Goal: Information Seeking & Learning: Learn about a topic

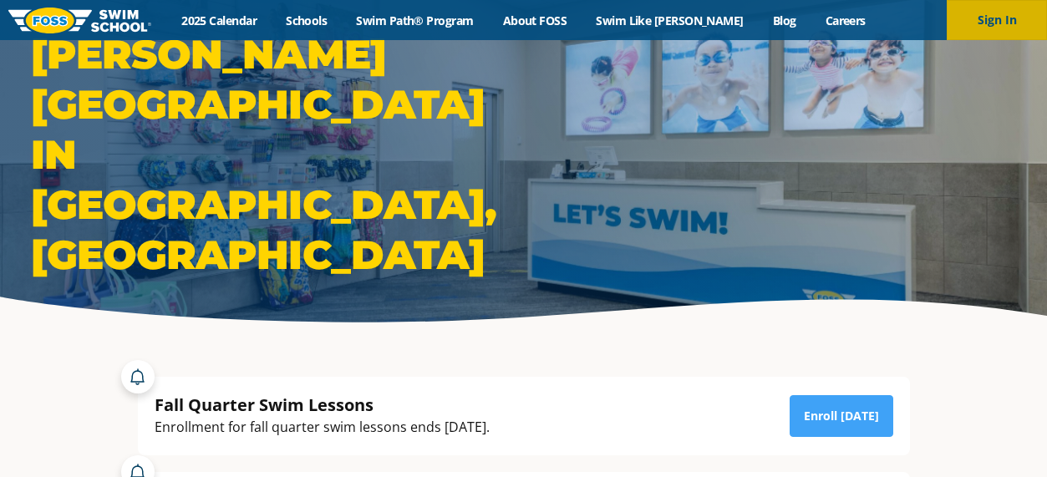
click at [1018, 22] on button "Sign In" at bounding box center [996, 20] width 100 height 40
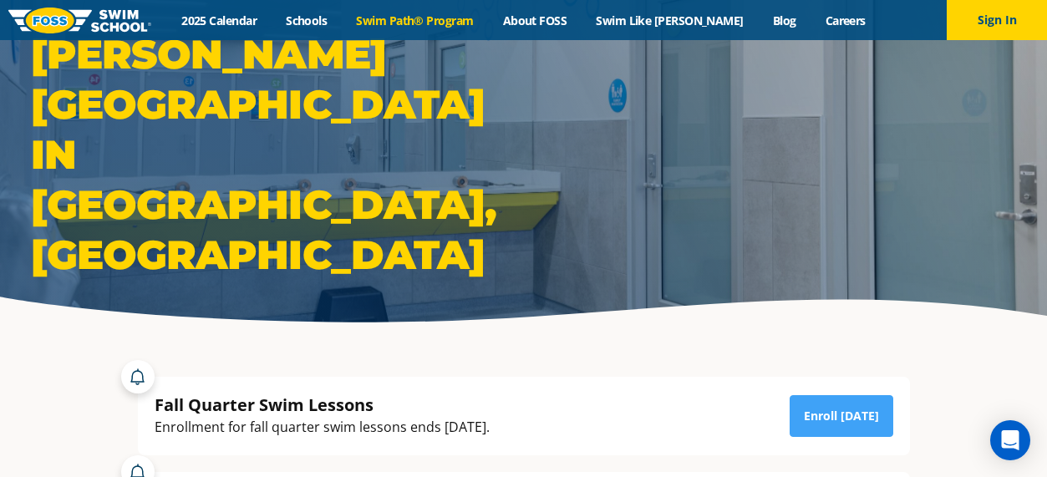
click at [448, 21] on link "Swim Path® Program" at bounding box center [415, 21] width 146 height 16
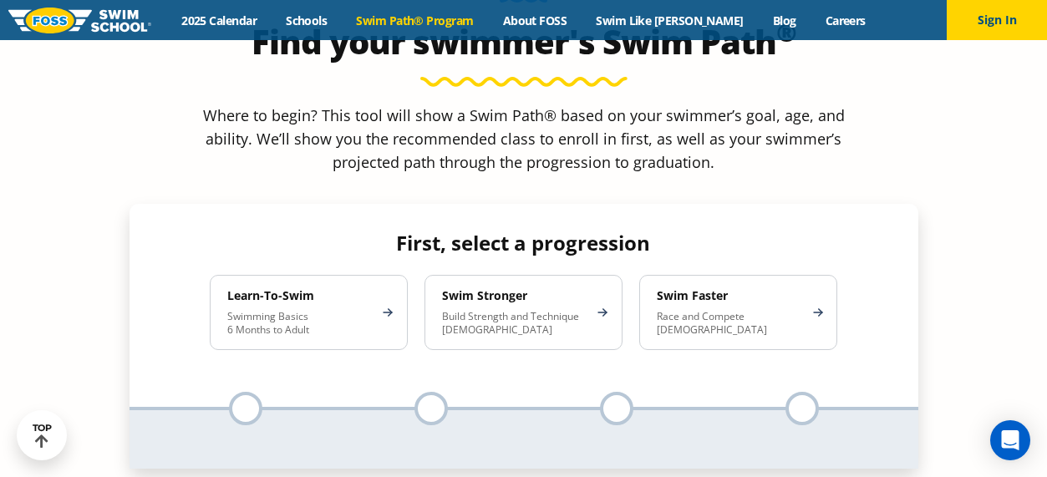
scroll to position [1507, 0]
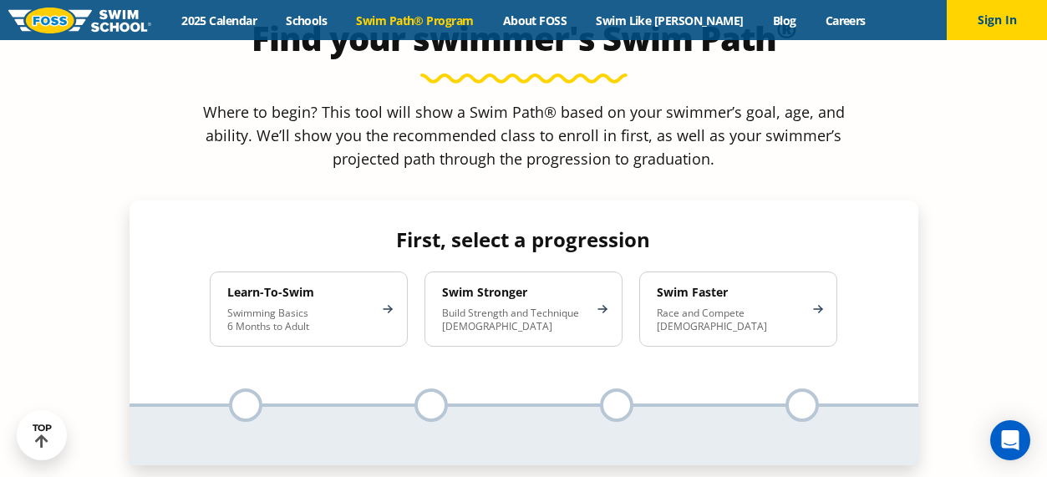
click at [364, 307] on p "Swimming Basics 6 Months to Adult" at bounding box center [300, 320] width 146 height 27
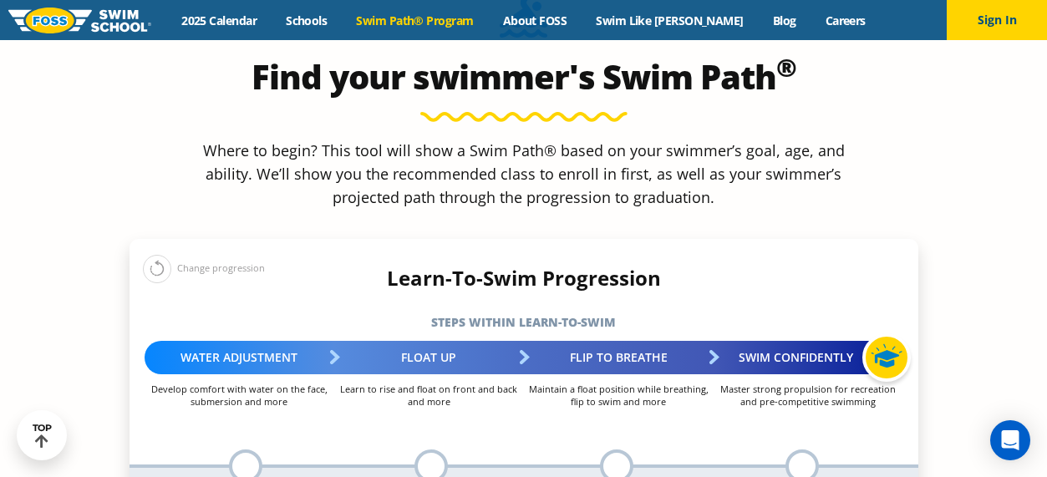
scroll to position [1500, 0]
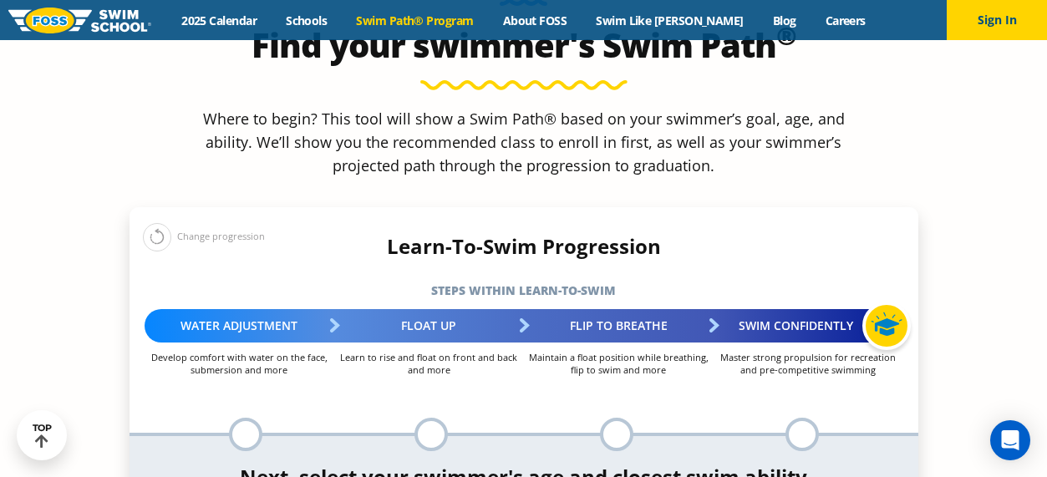
select select "6-months---1-year"
select select "6-months---1-year-comfortable-with-water-poured-over-their-head-but-not-eyes-or…"
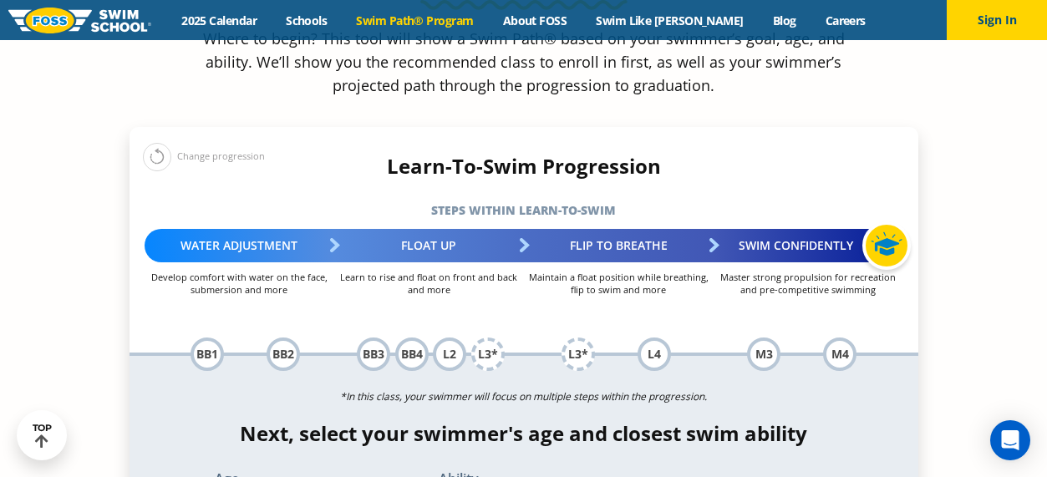
scroll to position [1699, 0]
